Goal: Participate in discussion: Engage in conversation with other users on a specific topic

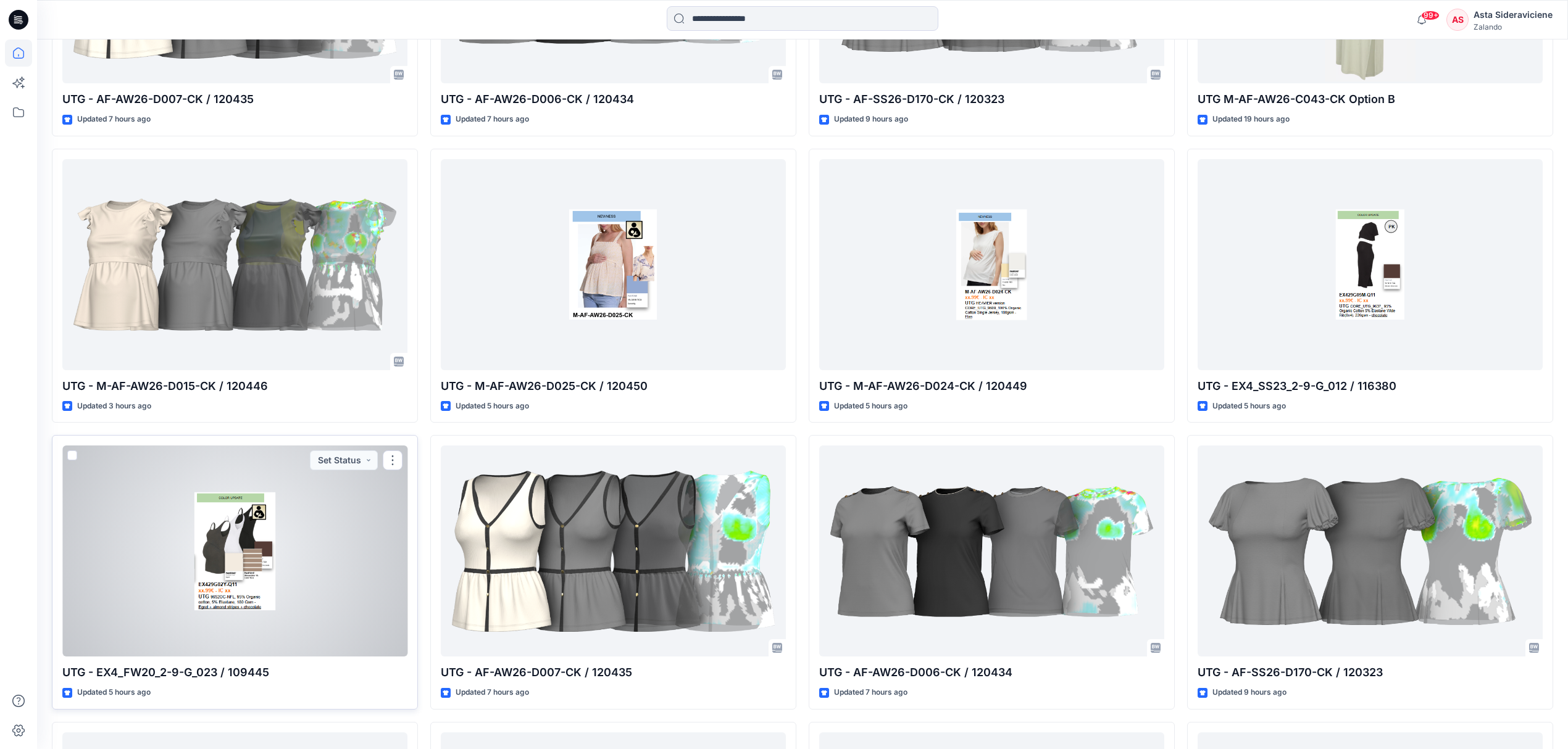
scroll to position [1159, 0]
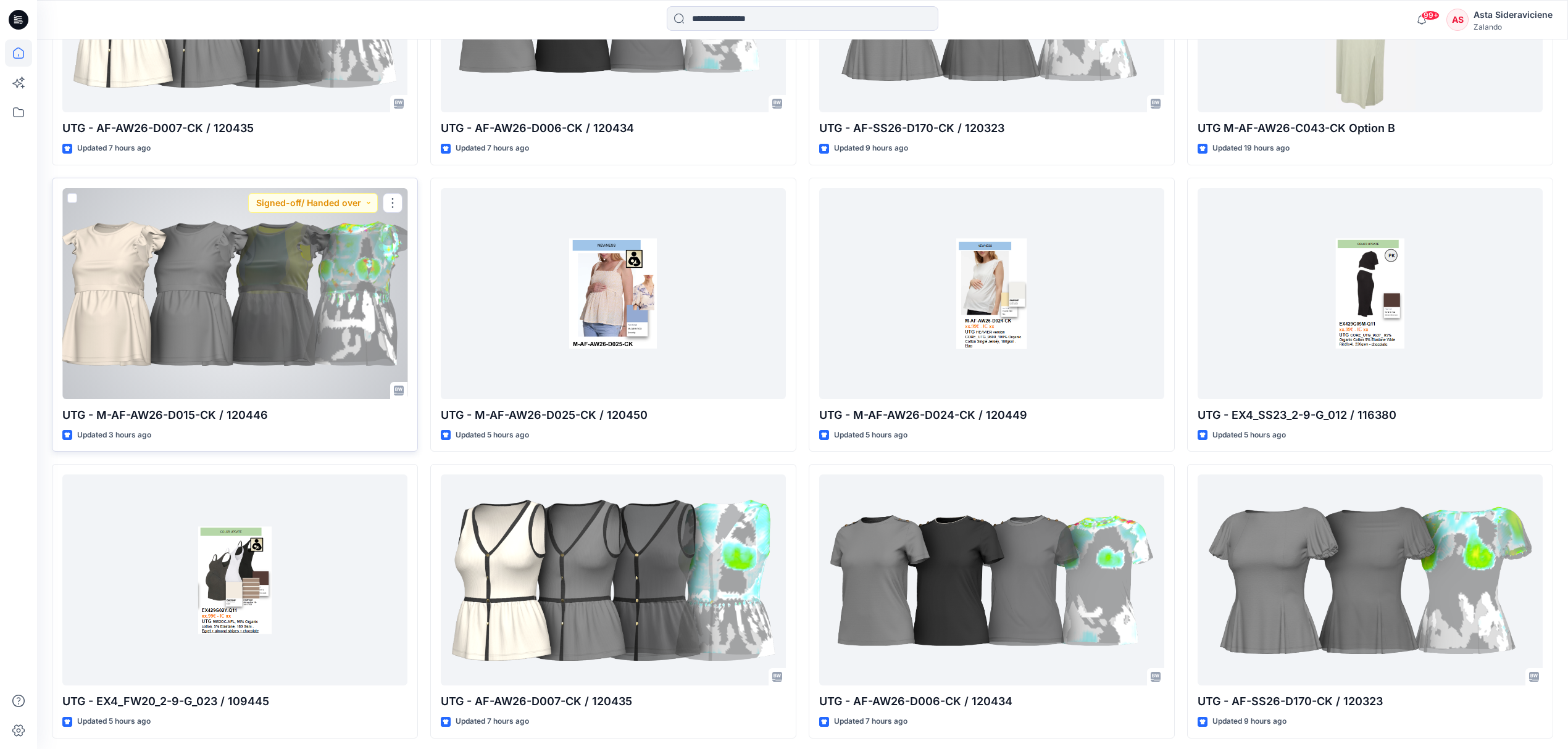
click at [287, 356] on div at bounding box center [234, 294] width 345 height 211
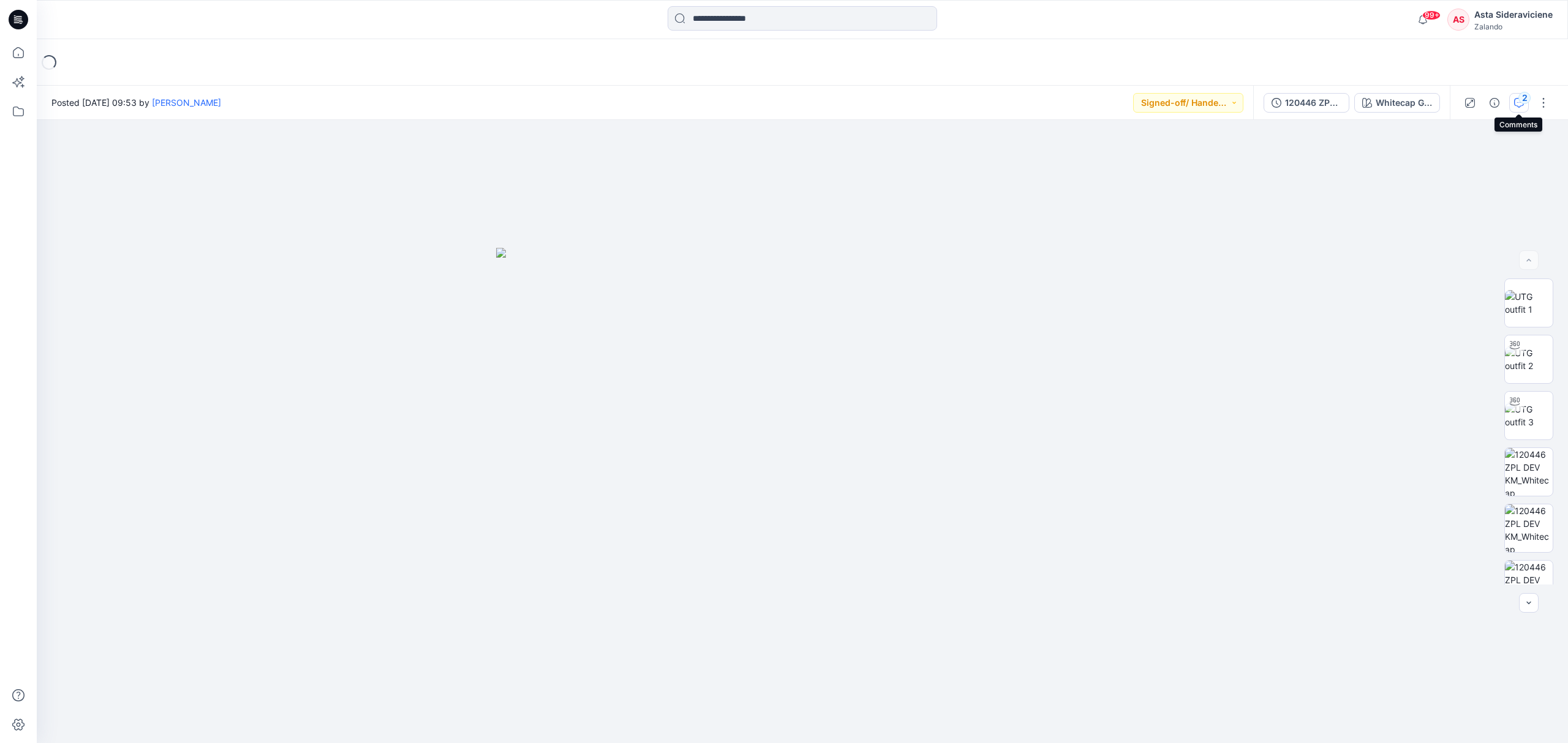
click at [1515, 96] on button "2" at bounding box center [1519, 103] width 20 height 20
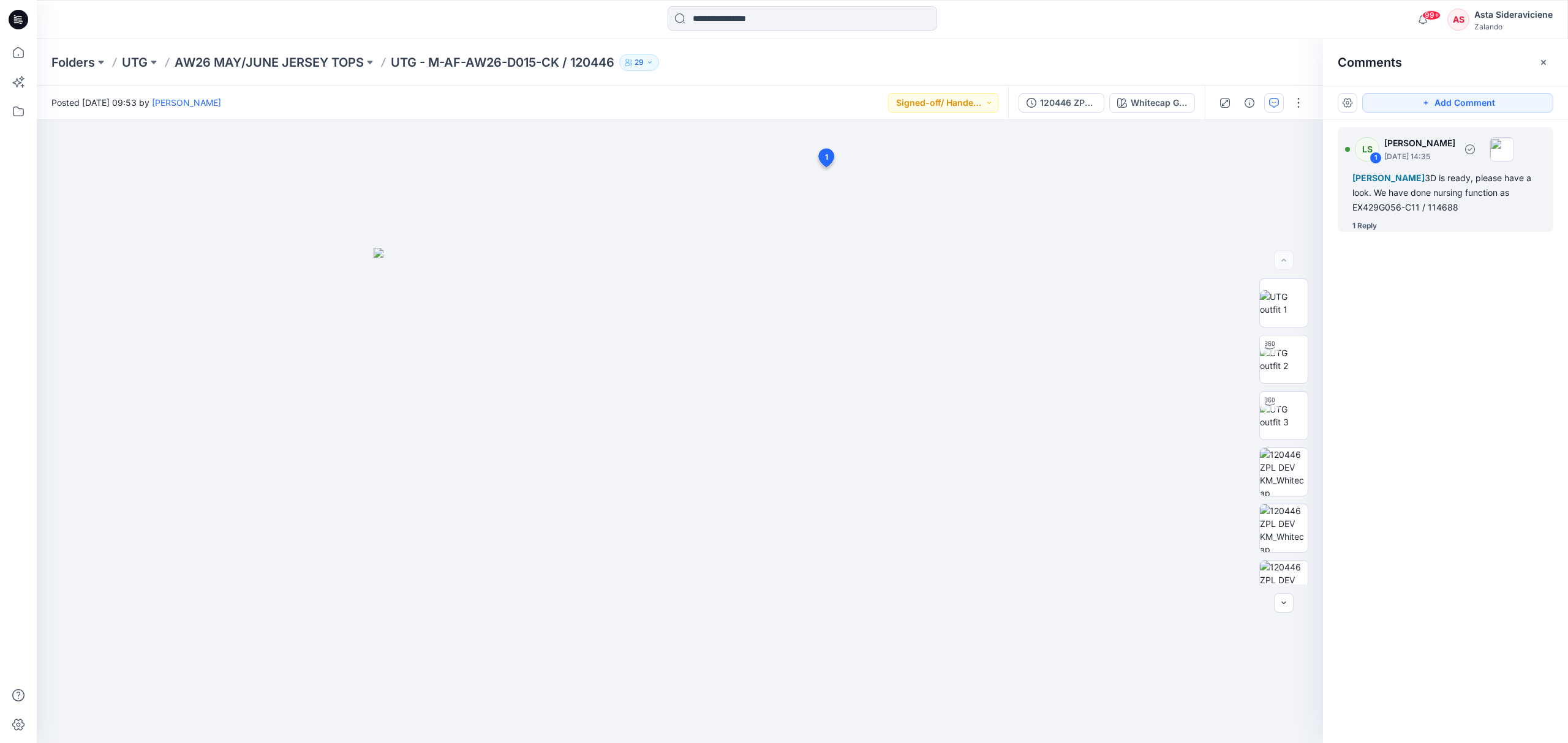
click at [1359, 229] on div "1 Reply" at bounding box center [1365, 226] width 25 height 12
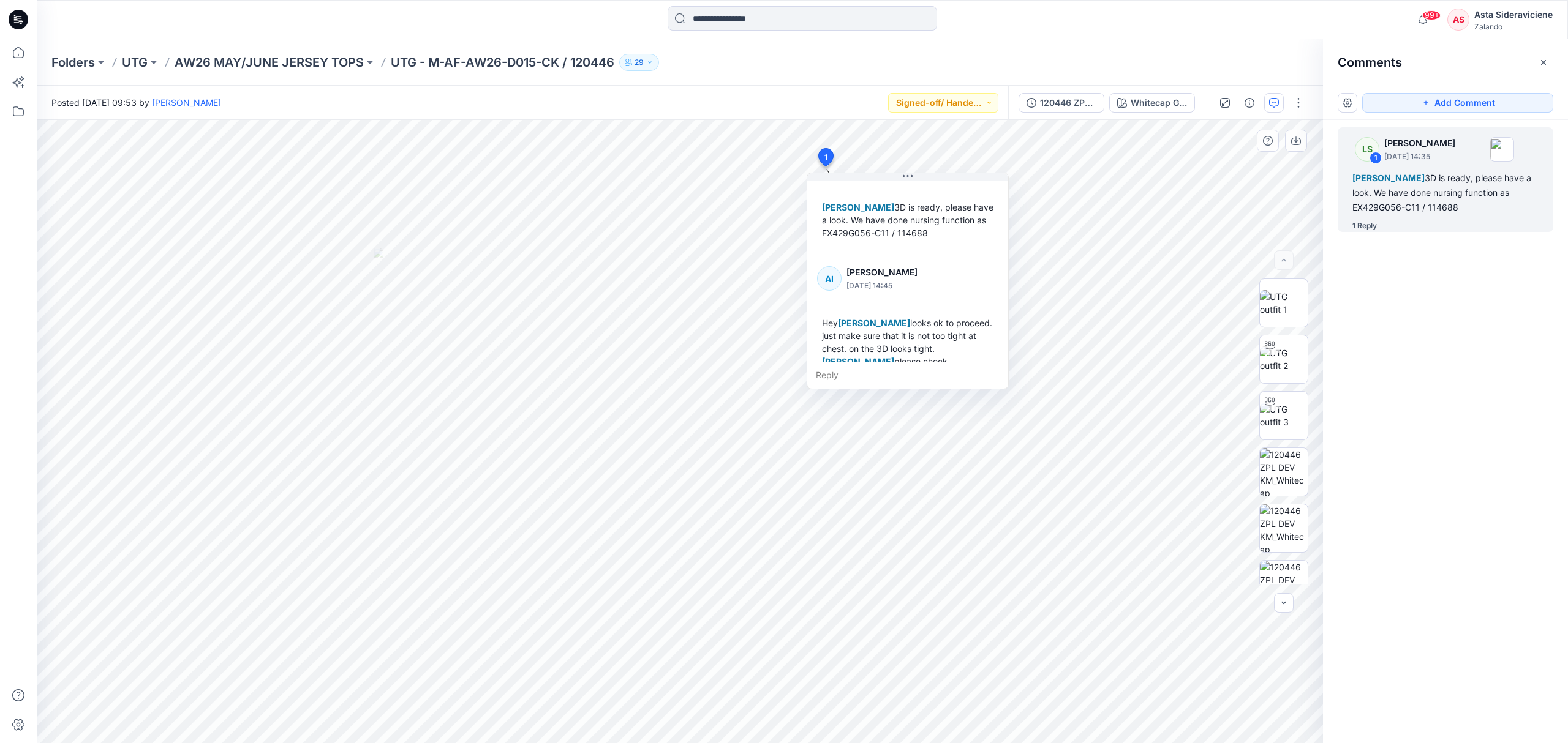
scroll to position [73, 0]
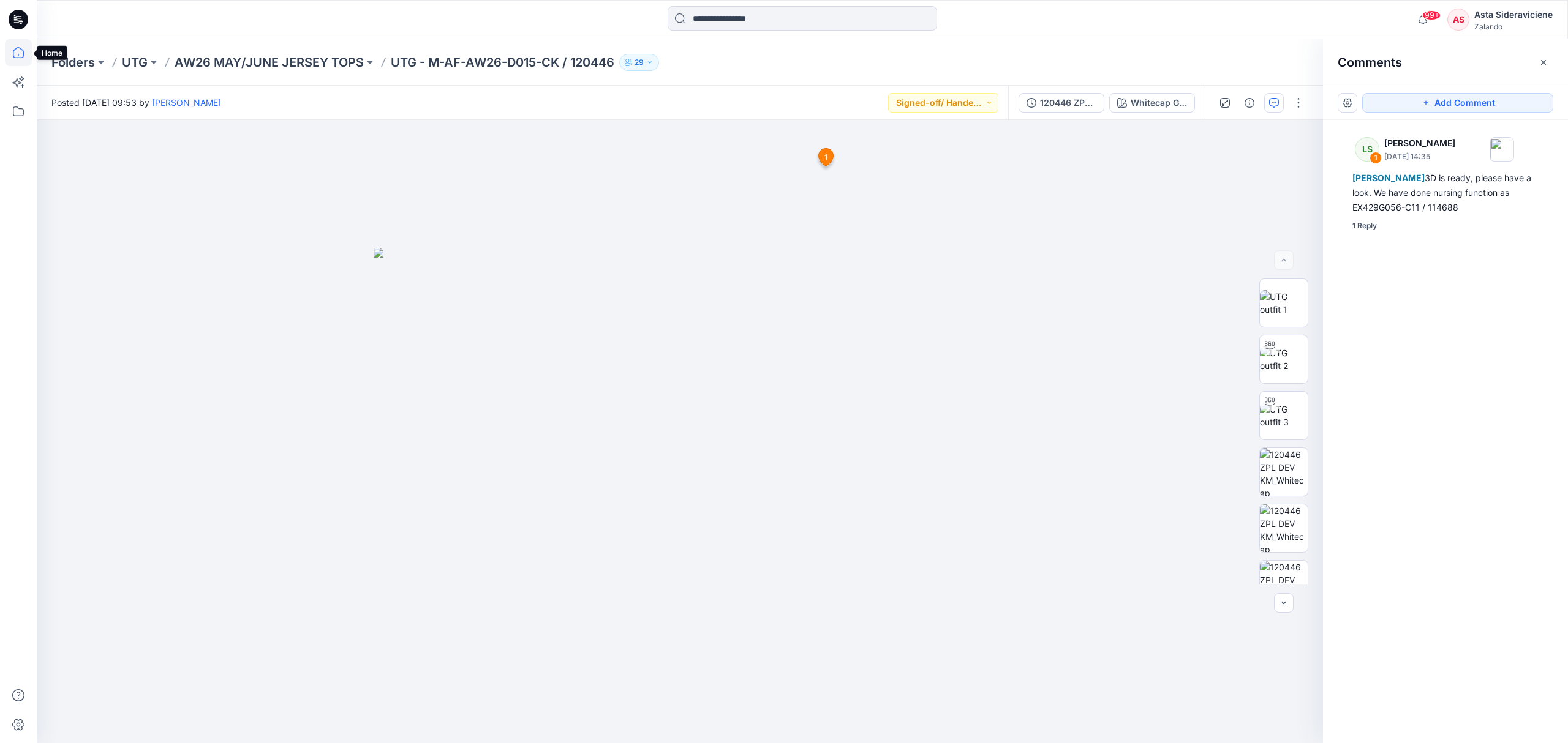
click at [13, 48] on icon at bounding box center [18, 52] width 27 height 27
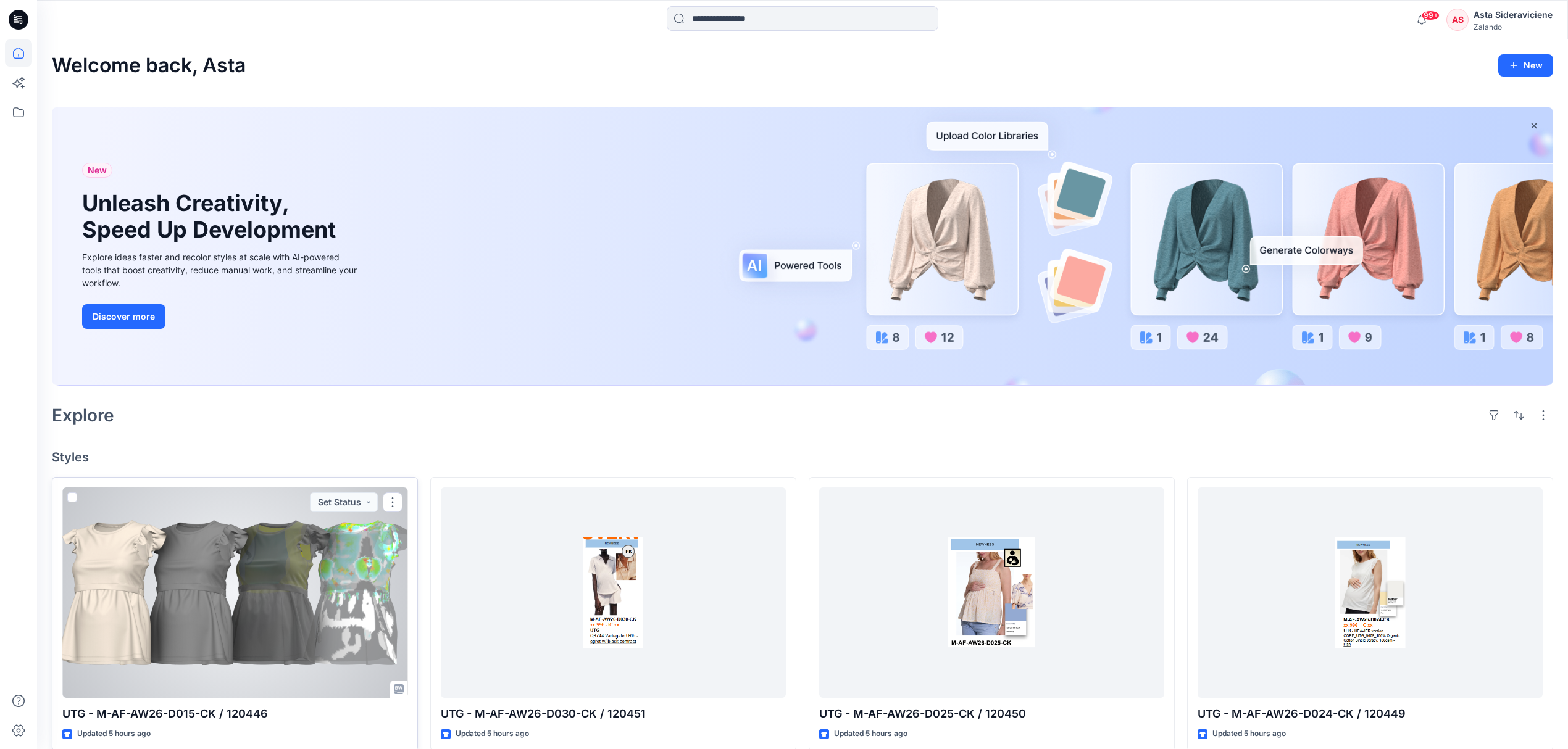
click at [214, 639] on div at bounding box center [234, 593] width 345 height 211
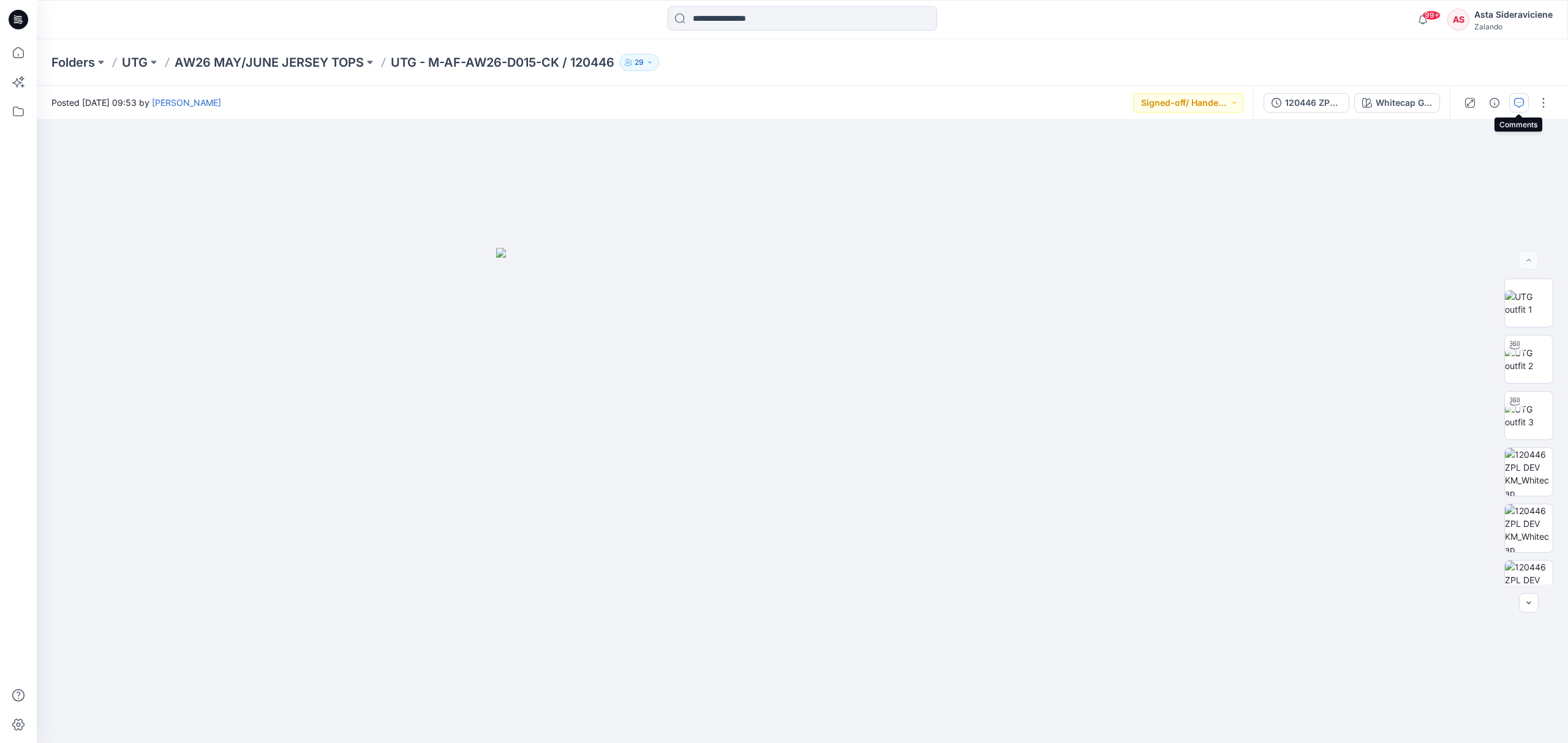
click at [1517, 102] on icon "button" at bounding box center [1519, 102] width 4 height 1
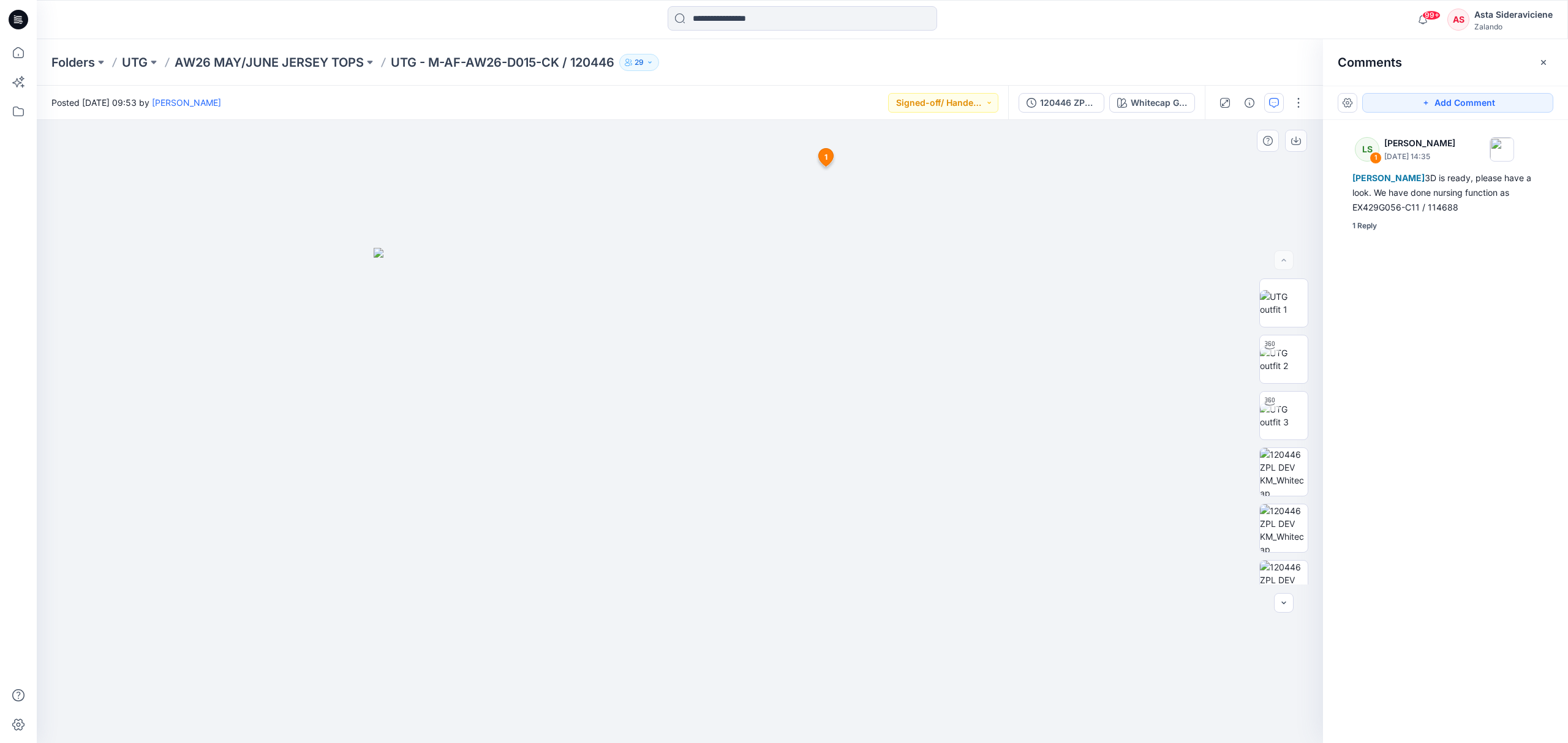
click at [825, 155] on span "1" at bounding box center [826, 157] width 3 height 11
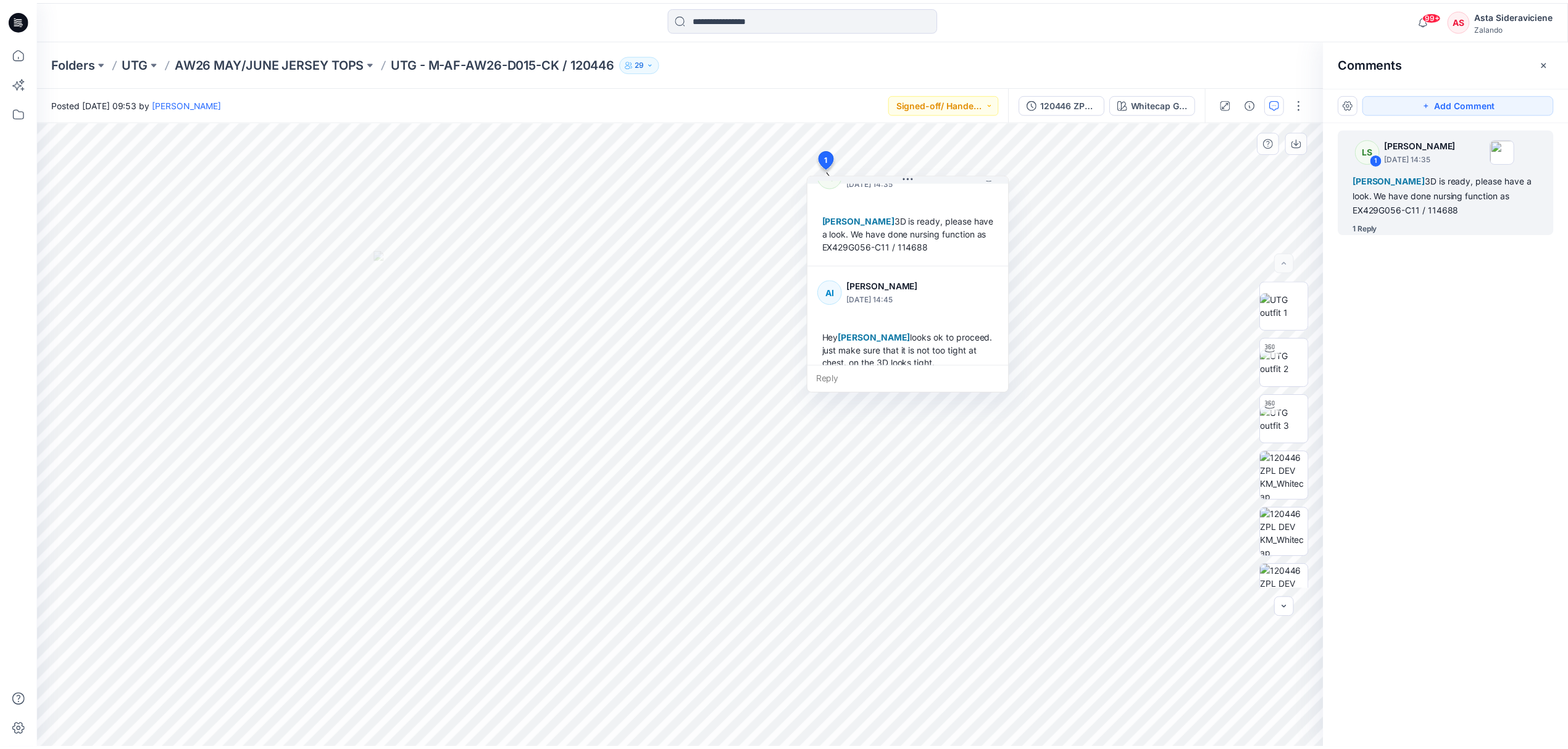
scroll to position [74, 0]
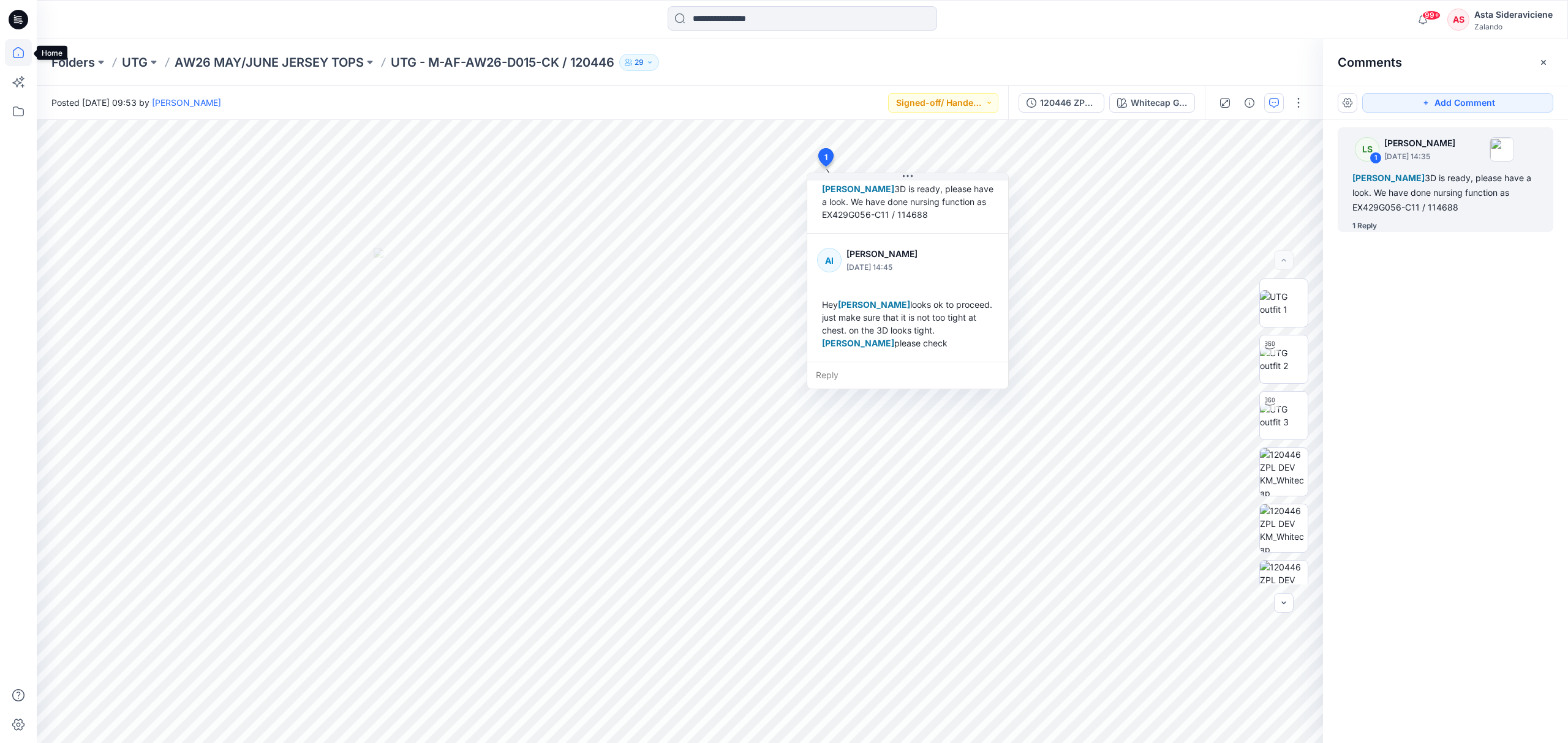
click at [11, 50] on icon at bounding box center [18, 52] width 27 height 27
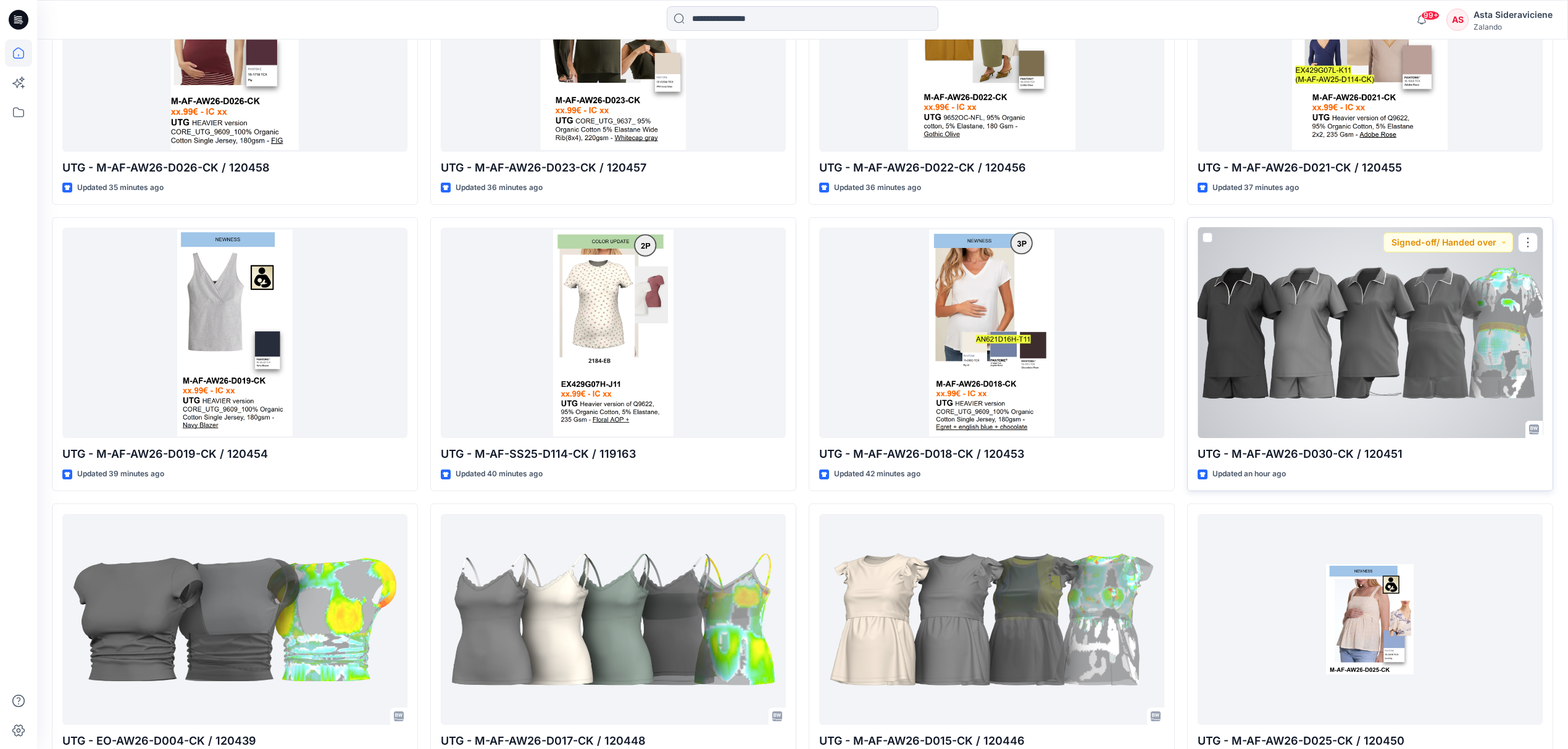
scroll to position [905, 0]
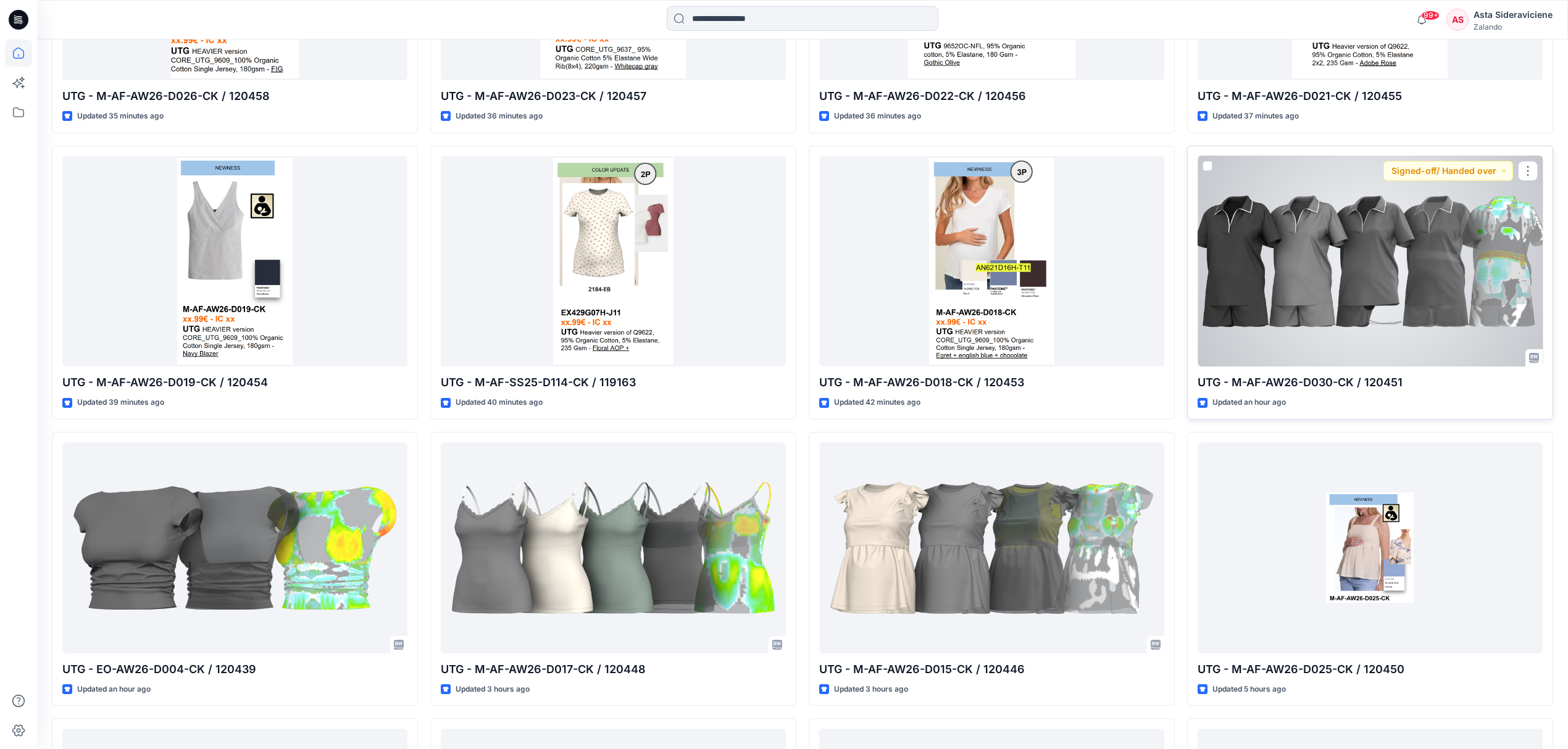
click at [1437, 245] on div at bounding box center [1370, 262] width 345 height 211
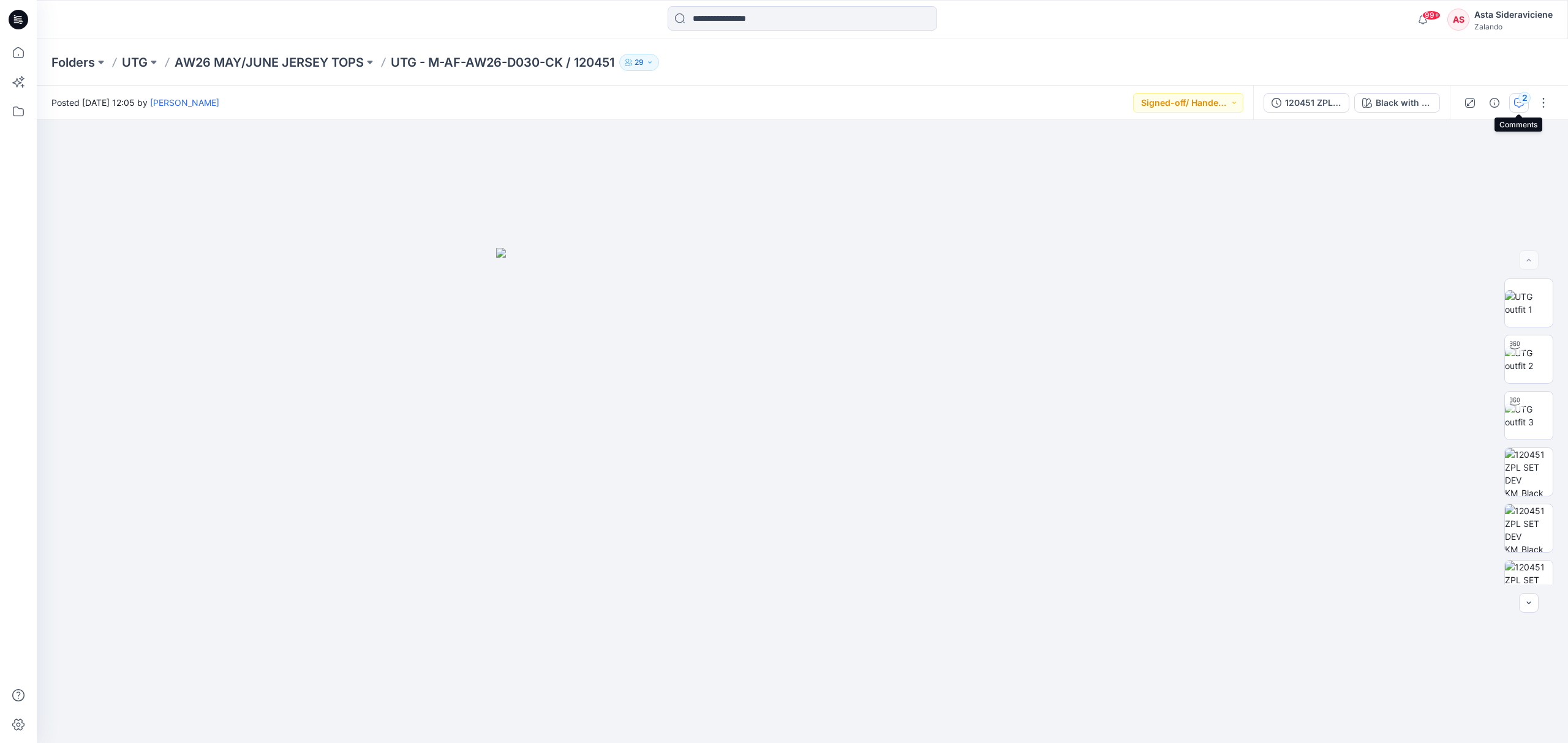
click at [1522, 102] on div "2" at bounding box center [1524, 98] width 12 height 12
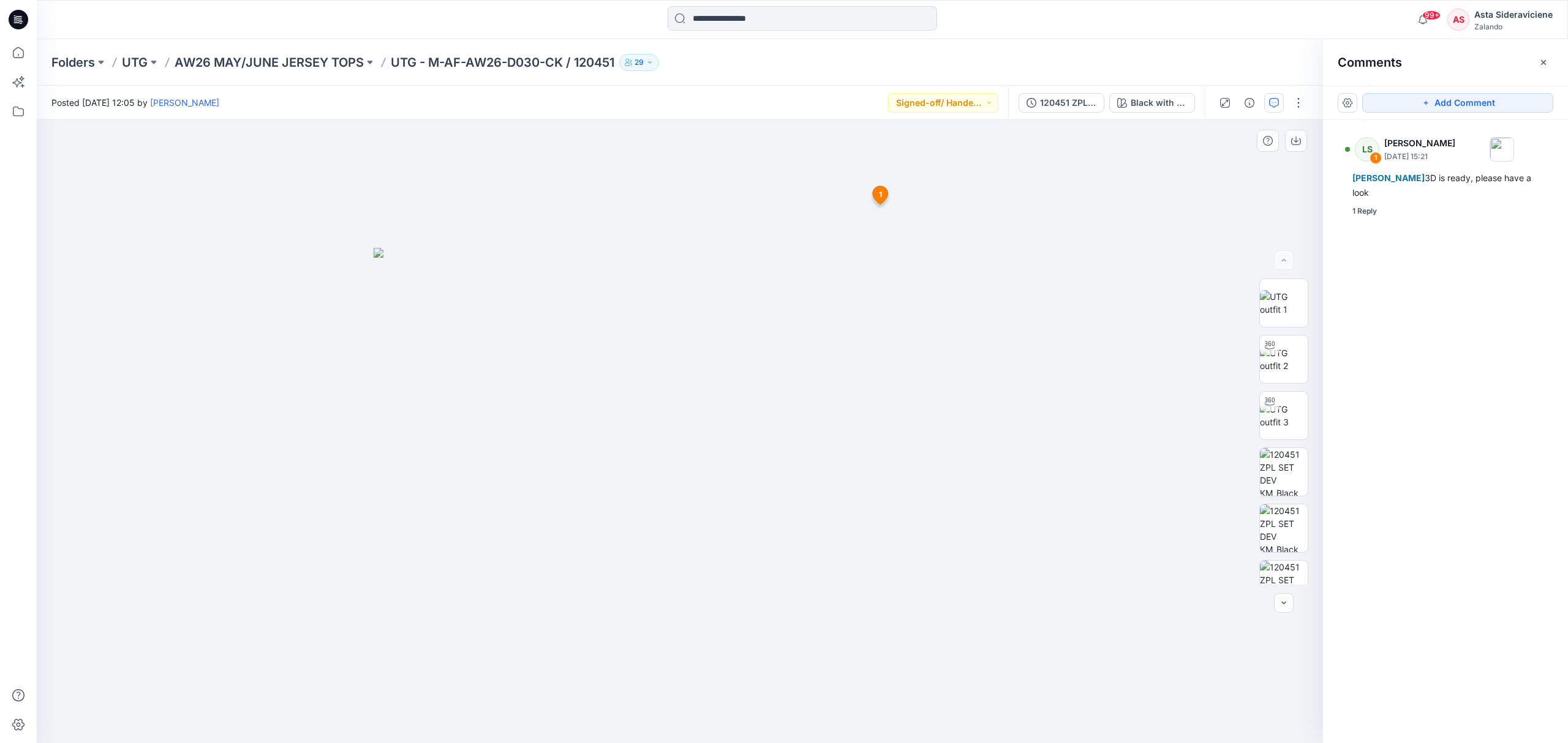
click at [881, 196] on span "1" at bounding box center [880, 195] width 3 height 11
click at [18, 56] on icon at bounding box center [18, 52] width 27 height 27
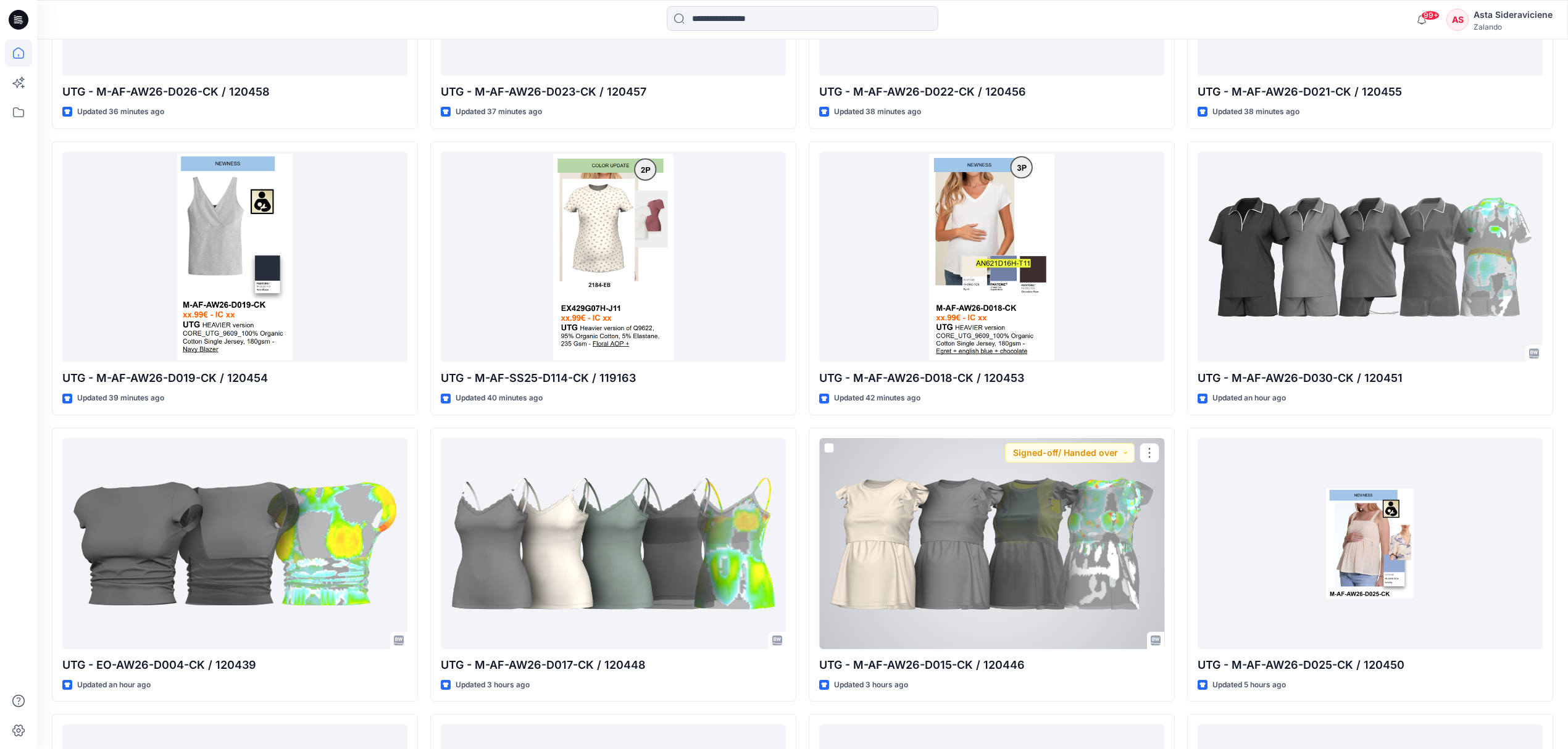
scroll to position [905, 0]
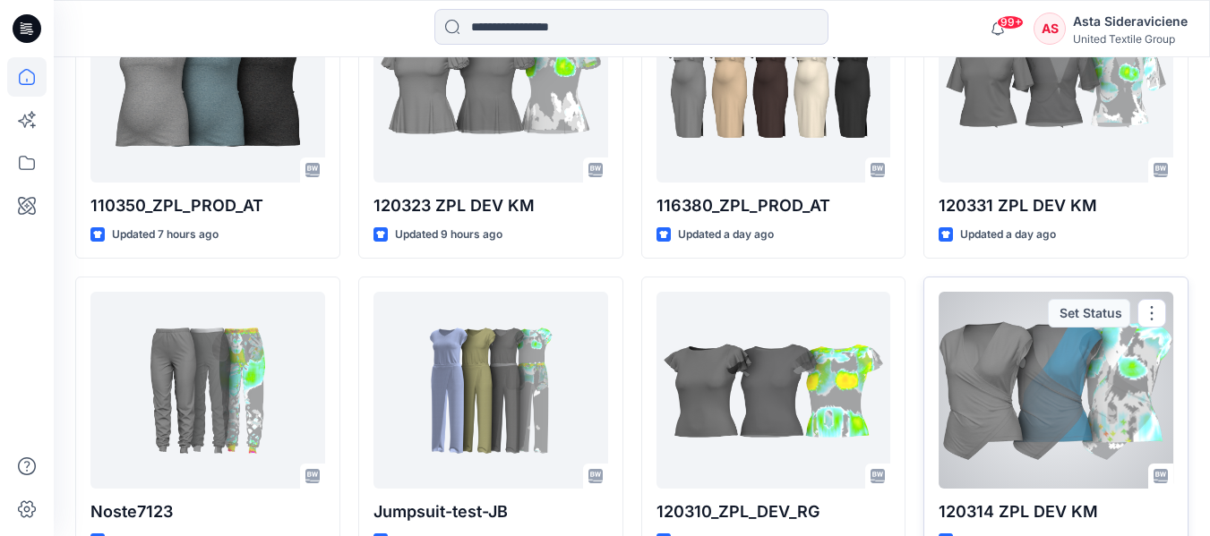
scroll to position [537, 0]
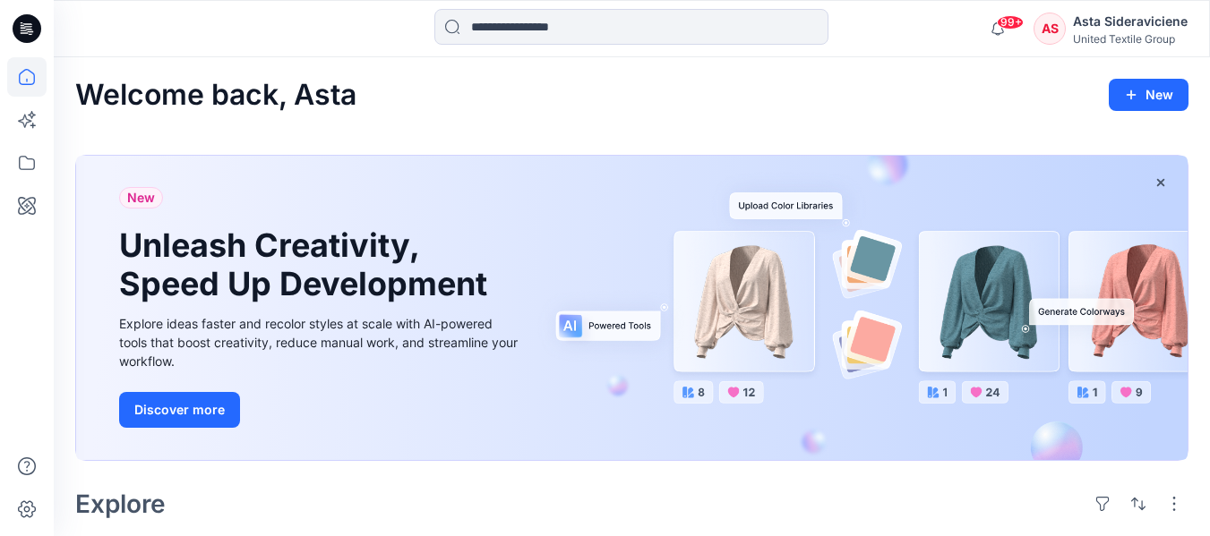
scroll to position [537, 0]
